Goal: Task Accomplishment & Management: Manage account settings

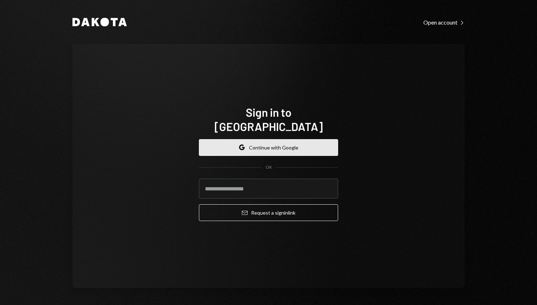
click at [261, 141] on button "Google Continue with Google" at bounding box center [268, 147] width 139 height 17
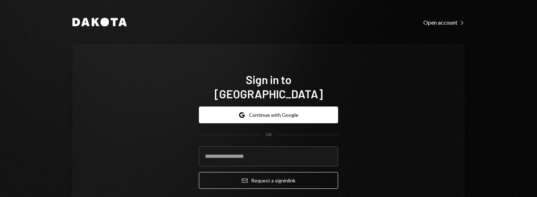
click at [397, 144] on div "Sign in to Dakota Google Continue with Google OR Email Request a sign in link" at bounding box center [269, 133] width 392 height 179
click at [162, 107] on div "Sign in to Dakota Google Continue with Google OR Email Request a sign in link" at bounding box center [269, 133] width 392 height 179
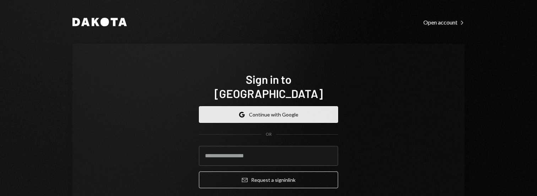
click at [216, 106] on button "Google Continue with Google" at bounding box center [268, 114] width 139 height 17
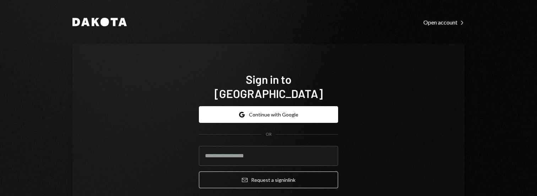
click at [134, 123] on div "Sign in to Dakota Google Continue with Google OR Email Request a sign in link" at bounding box center [269, 133] width 392 height 179
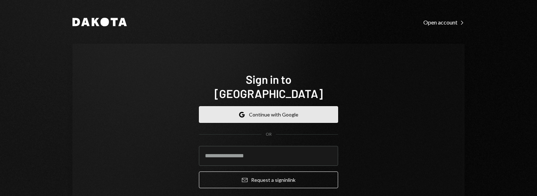
click at [227, 106] on button "Google Continue with Google" at bounding box center [268, 114] width 139 height 17
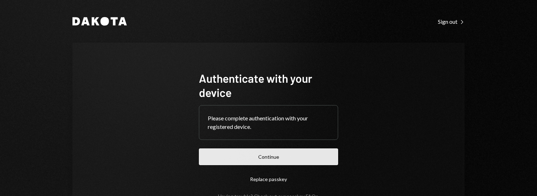
click at [263, 156] on button "Continue" at bounding box center [268, 157] width 139 height 17
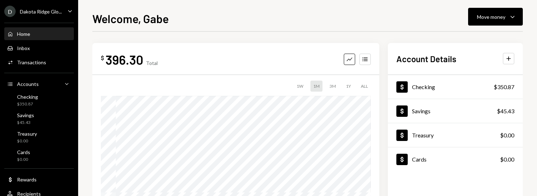
click at [29, 11] on div "Dakota Ridge Glo..." at bounding box center [41, 12] width 42 height 6
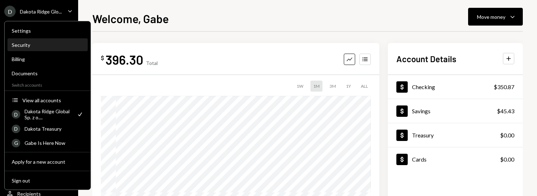
click at [28, 44] on div "Security" at bounding box center [48, 45] width 72 height 6
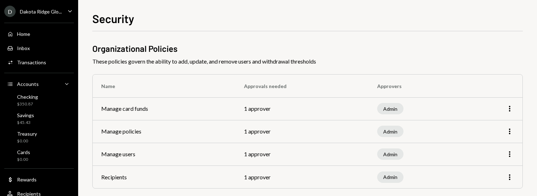
click at [196, 9] on div "Security Organizational Policies These policies govern the ability to add, upda…" at bounding box center [307, 98] width 459 height 196
